Goal: Information Seeking & Learning: Learn about a topic

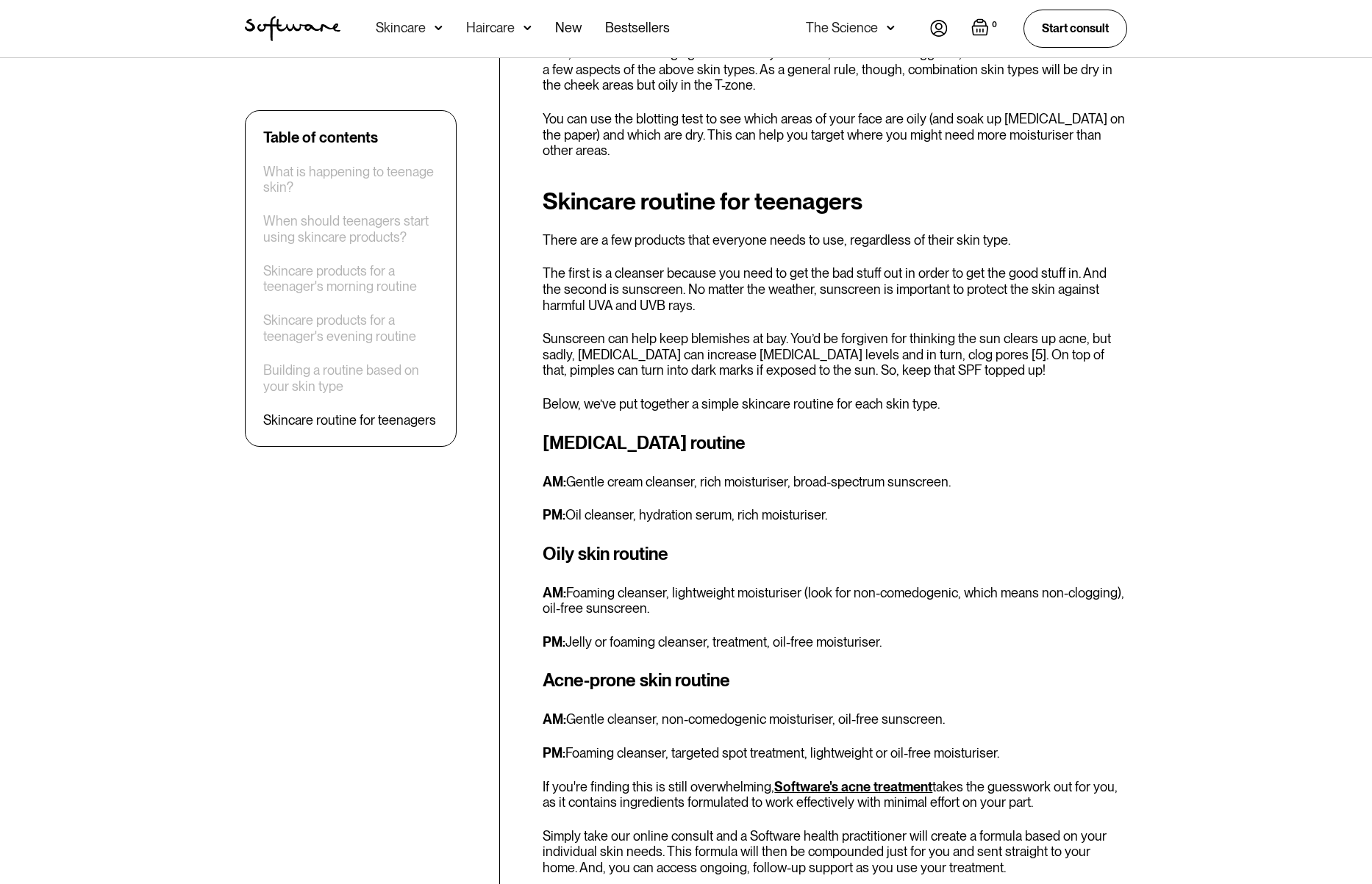
scroll to position [4114, 0]
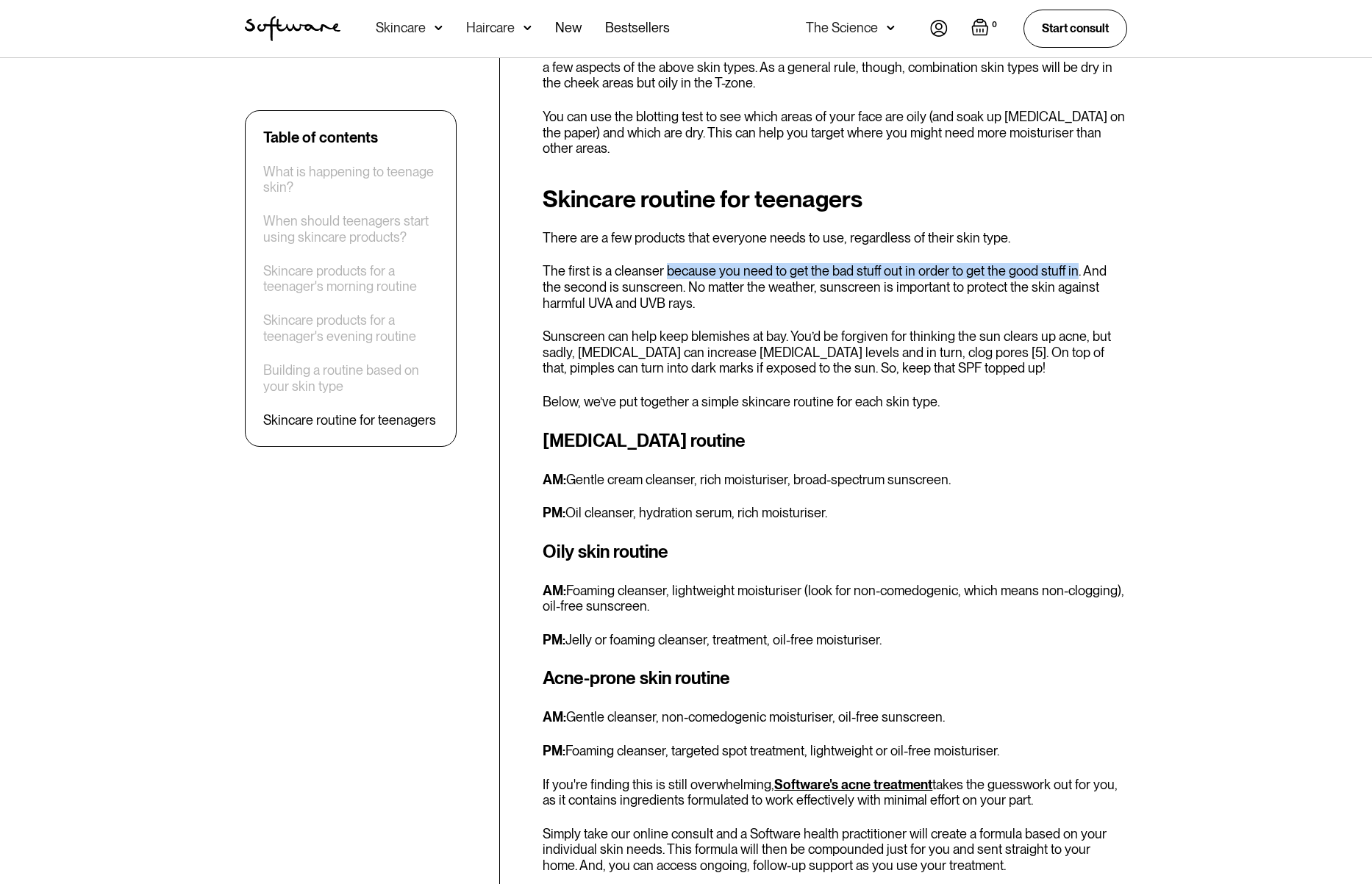
drag, startPoint x: 665, startPoint y: 157, endPoint x: 1071, endPoint y: 155, distance: 406.0
click at [1071, 263] on p "The first is a cleanser because you need to get the bad stuff out in order to g…" at bounding box center [835, 287] width 584 height 48
copy p "because you need to get the bad stuff out in order to get the good stuff in"
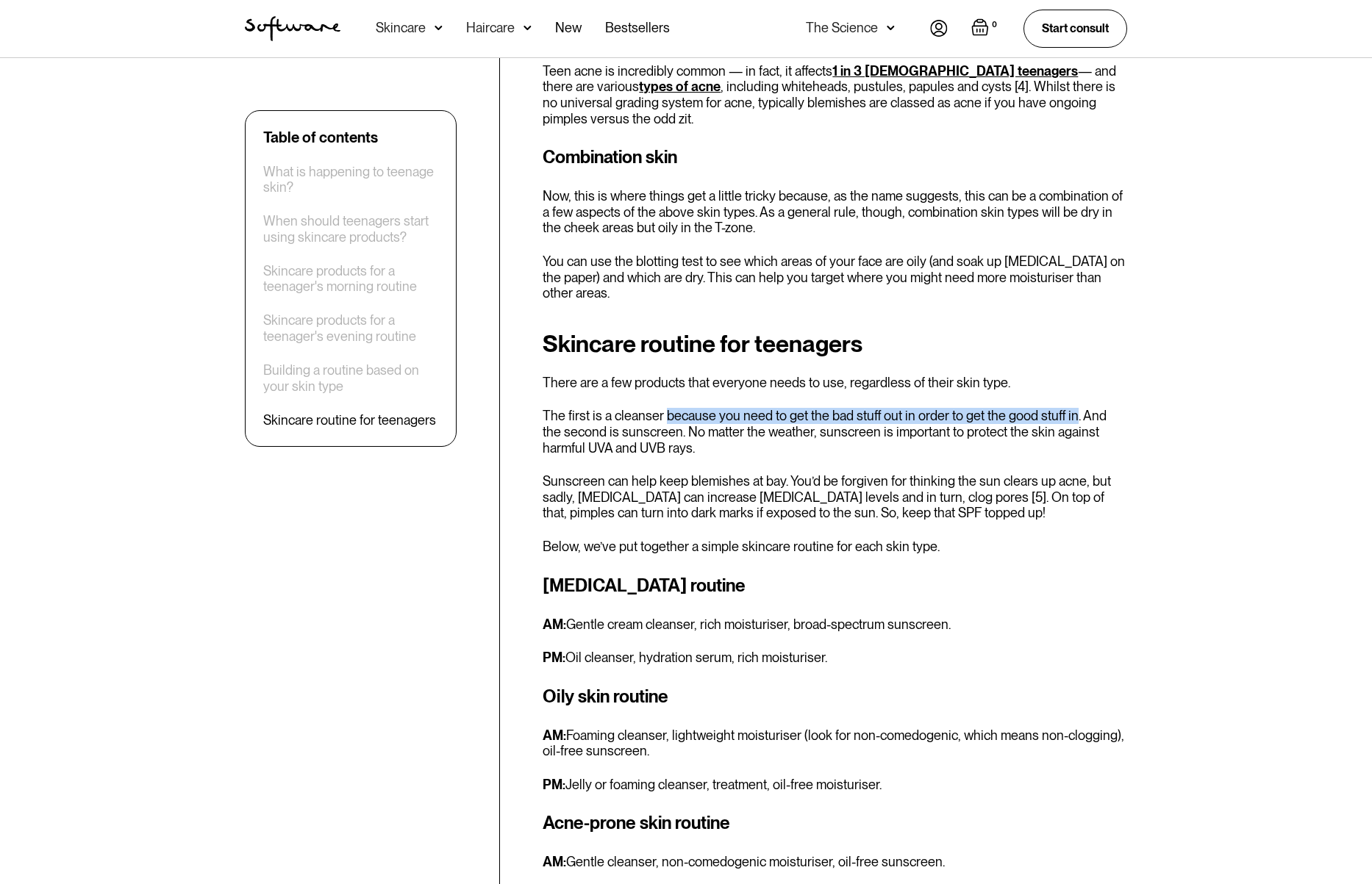
scroll to position [3987, 0]
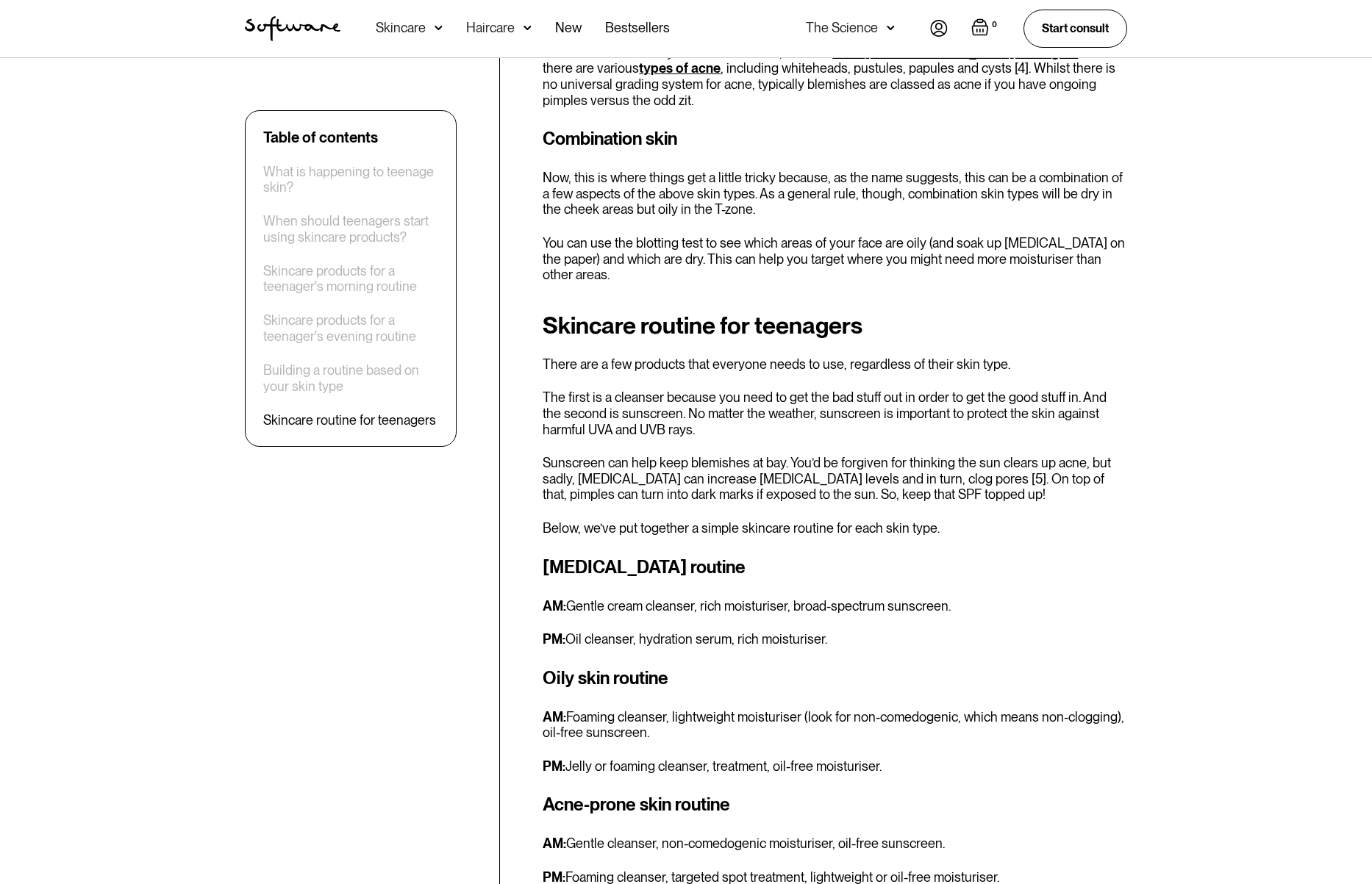
click at [1120, 554] on div "[MEDICAL_DATA] routine AM: Gentle cream cleanser, rich moisturiser, broad-spect…" at bounding box center [835, 600] width 584 height 93
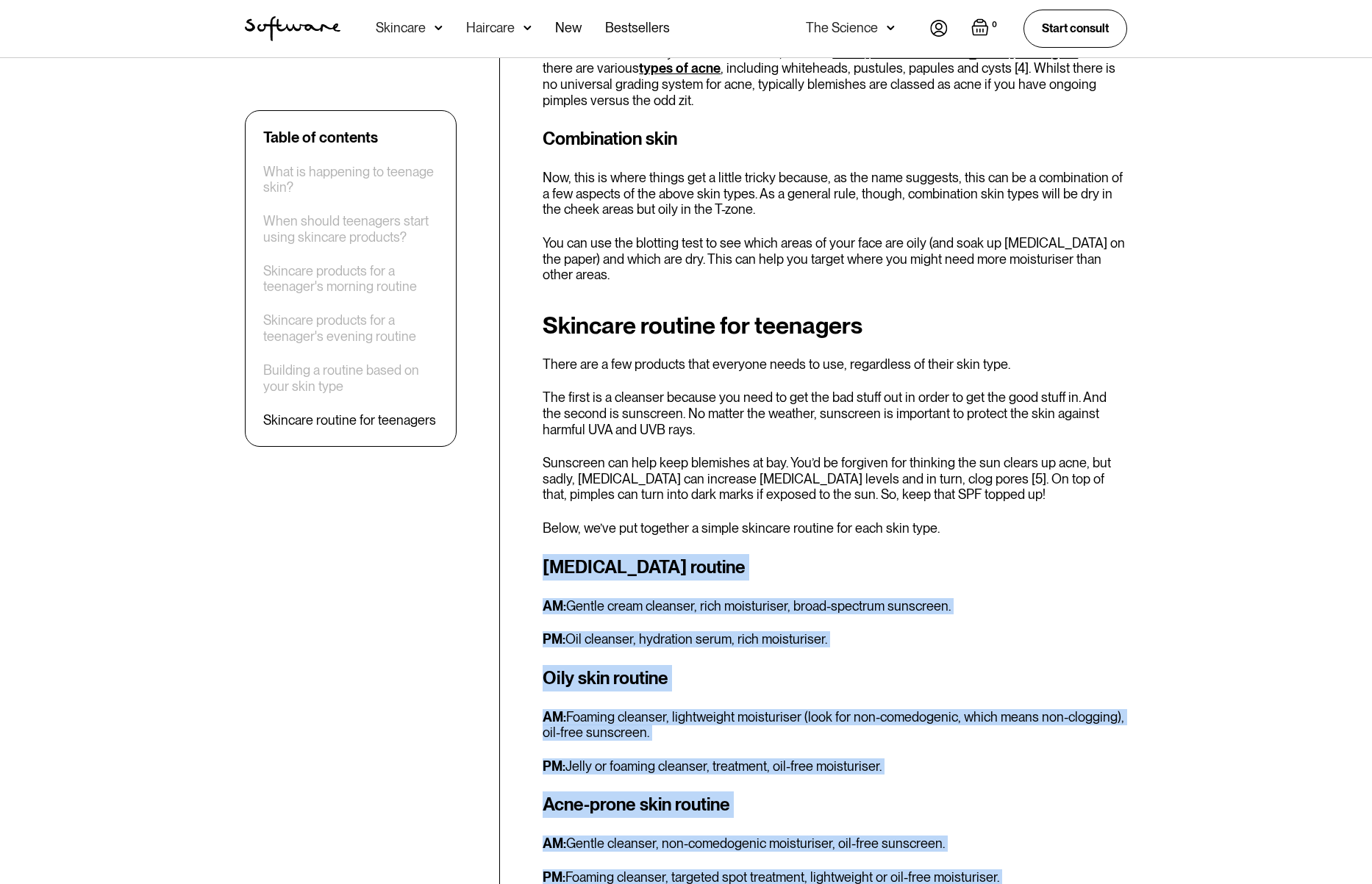
drag, startPoint x: 548, startPoint y: 452, endPoint x: 988, endPoint y: 774, distance: 545.2
copy div "[MEDICAL_DATA] routine AM: Gentle cream cleanser, rich moisturiser, broad-spect…"
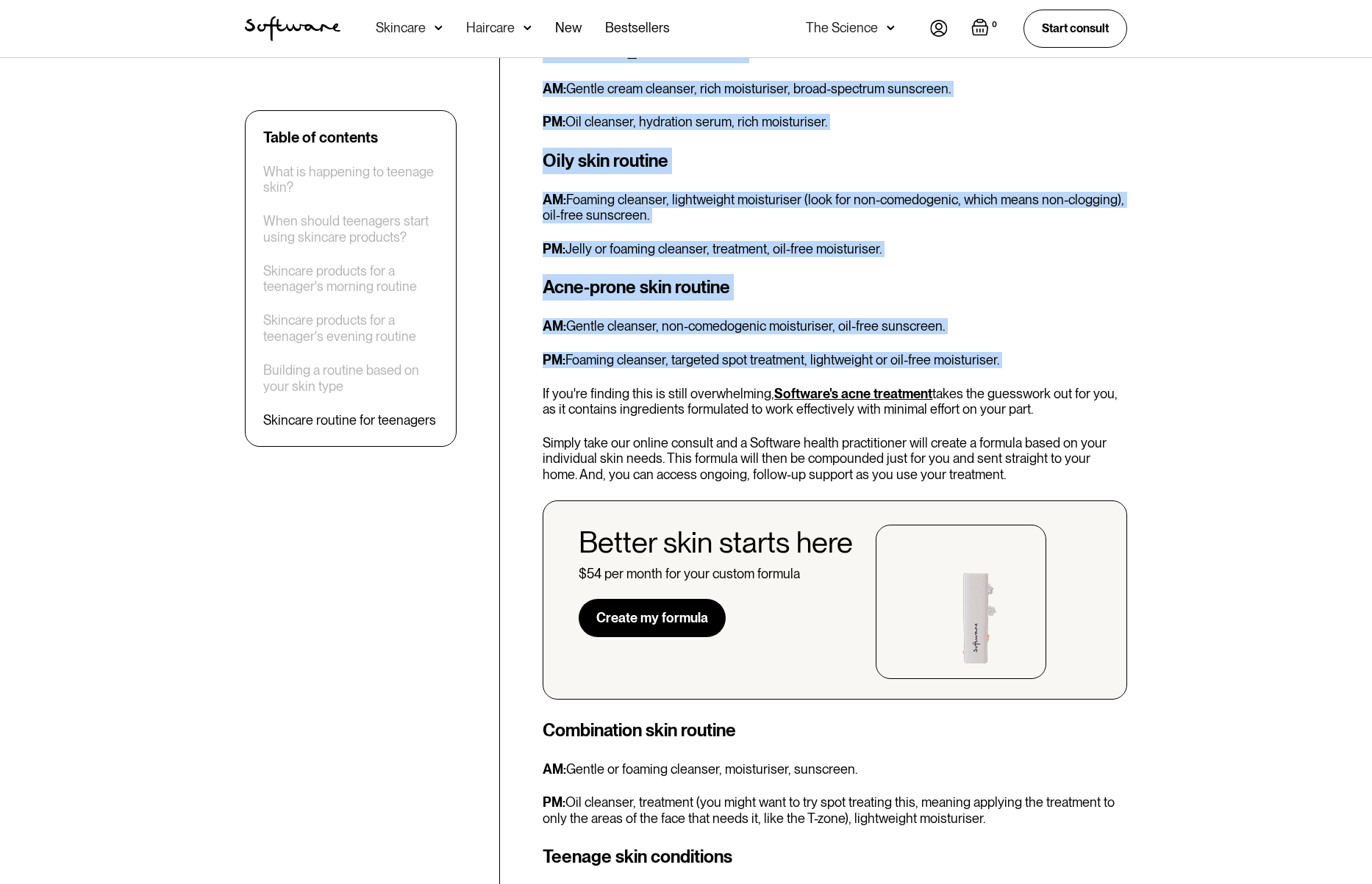
scroll to position [4506, 0]
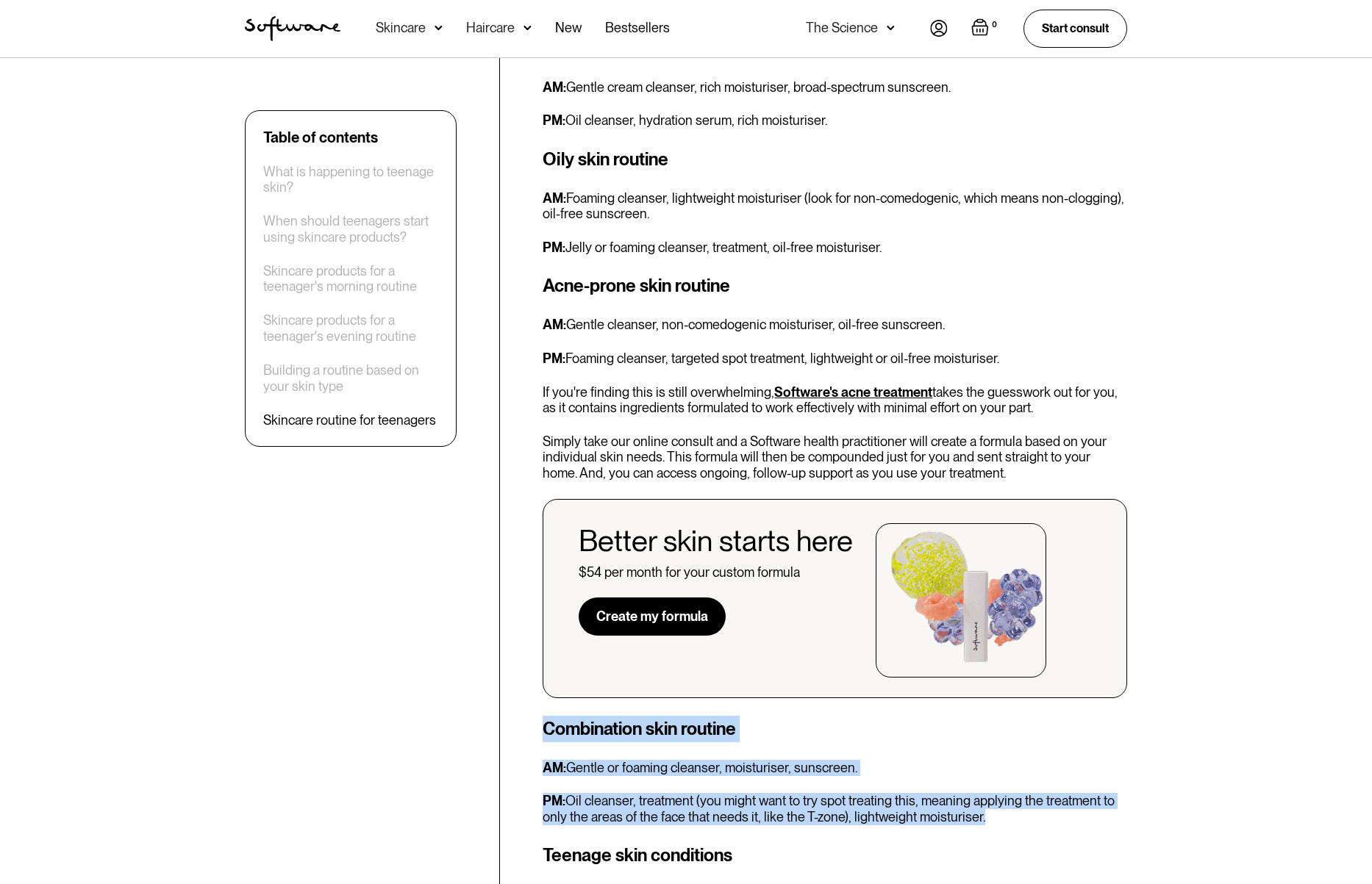
drag, startPoint x: 544, startPoint y: 615, endPoint x: 995, endPoint y: 700, distance: 458.9
click at [995, 716] on div "Combination skin routine AM: Gentle or foaming cleanser, moisturiser, sunscreen…" at bounding box center [835, 770] width 584 height 109
copy div "Combination skin routine AM: Gentle or foaming cleanser, moisturiser, sunscreen…"
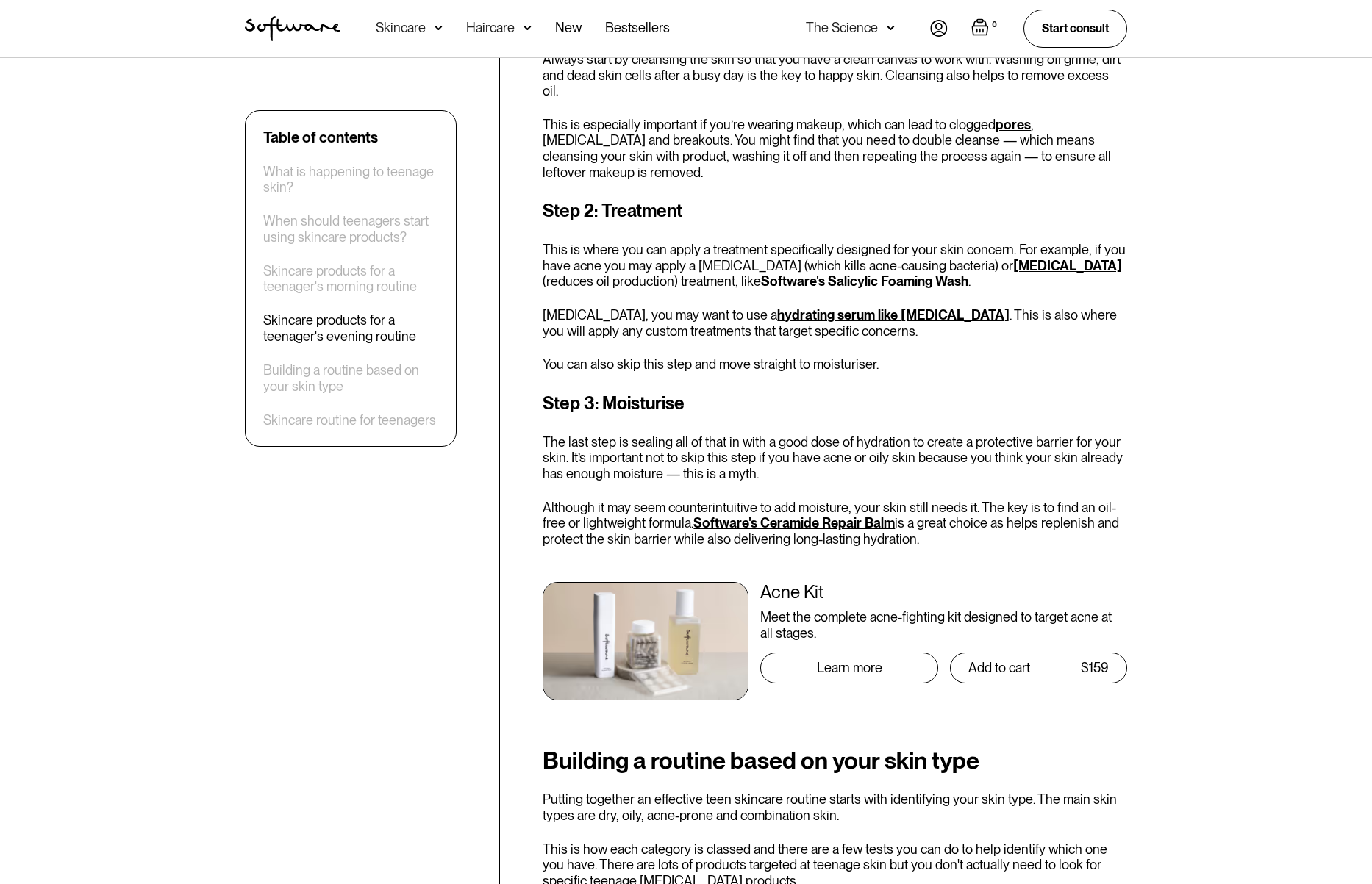
scroll to position [2458, 0]
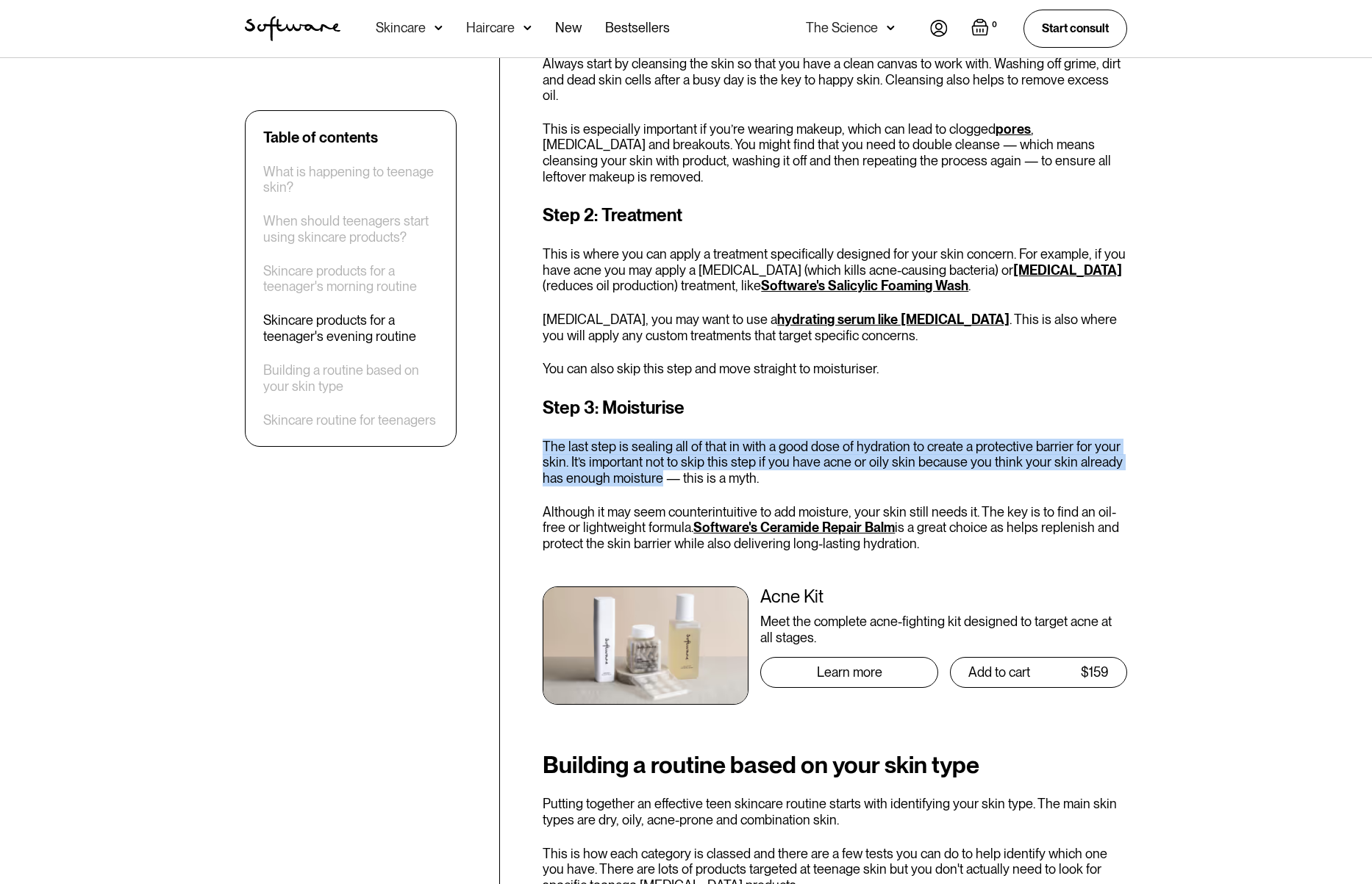
drag, startPoint x: 541, startPoint y: 377, endPoint x: 661, endPoint y: 409, distance: 124.2
click at [661, 409] on div "Table of contents What is happening to teenage skin? When should teenagers star…" at bounding box center [686, 711] width 918 height 5104
copy p "The last step is sealing all of that in with a good dose of hydration to create…"
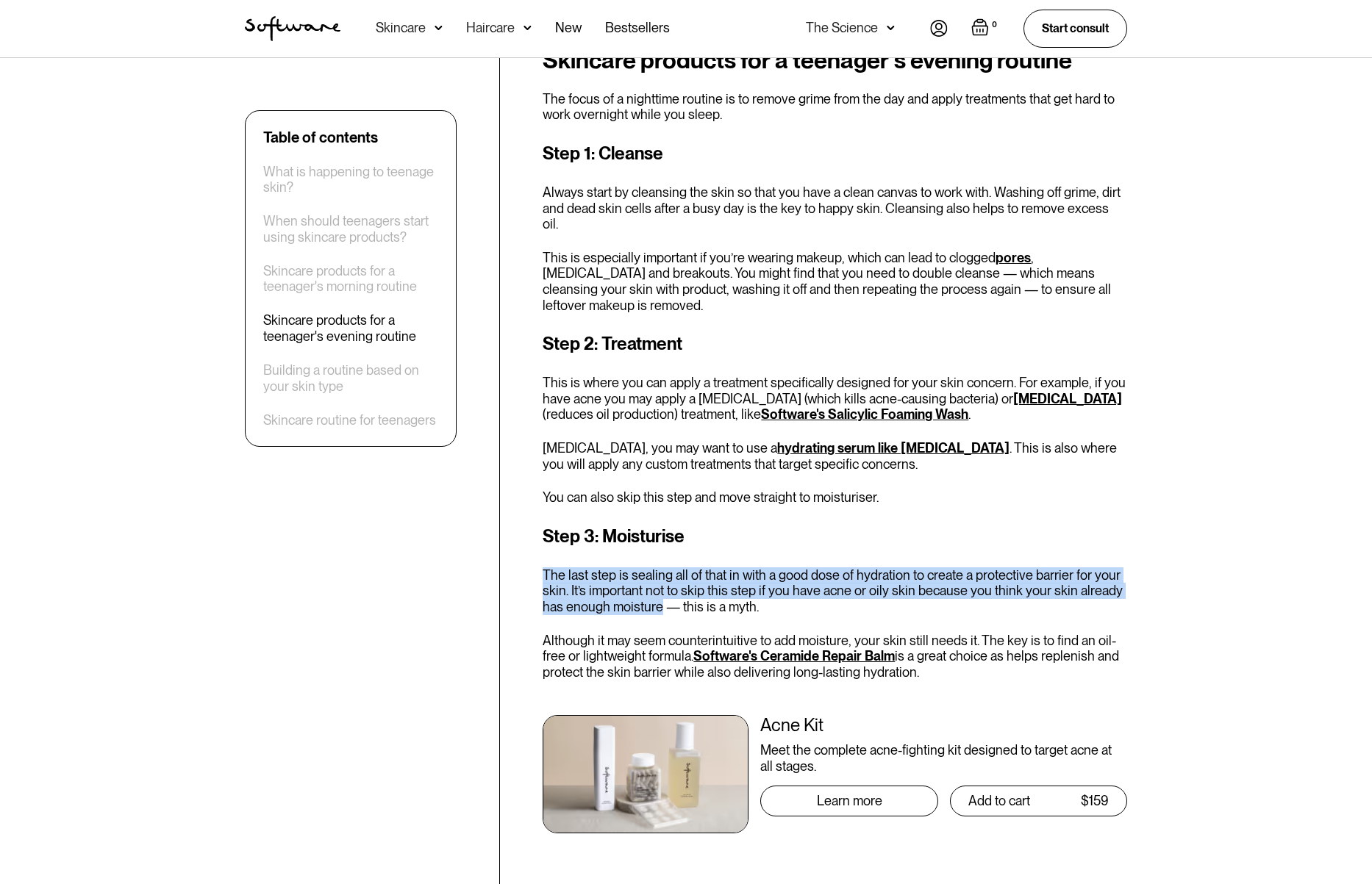
scroll to position [2327, 0]
